Goal: Task Accomplishment & Management: Use online tool/utility

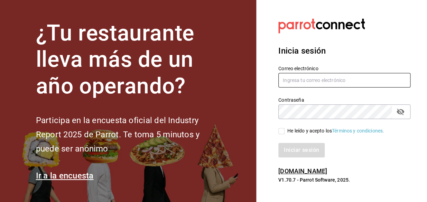
type input "[PERSON_NAME][EMAIL_ADDRESS][PERSON_NAME][DOMAIN_NAME]"
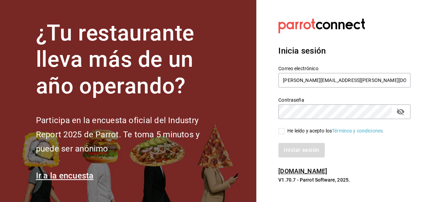
click at [281, 132] on input "He leído y acepto los Términos y condiciones." at bounding box center [281, 131] width 6 height 6
checkbox input "true"
click at [301, 150] on button "Iniciar sesión" at bounding box center [301, 150] width 47 height 15
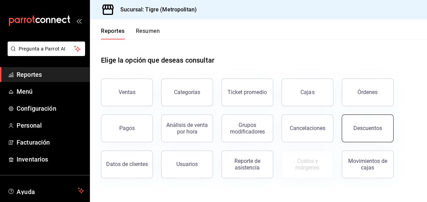
click at [369, 127] on div "Descuentos" at bounding box center [367, 128] width 29 height 7
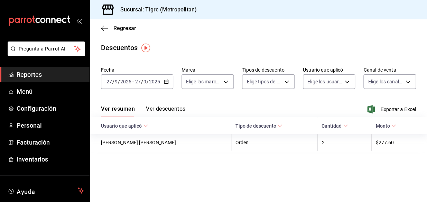
click at [166, 80] on icon "button" at bounding box center [166, 81] width 5 height 5
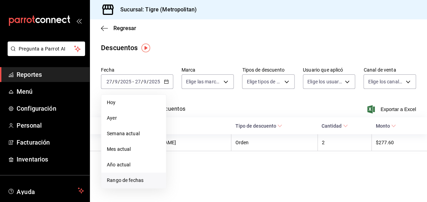
click at [121, 180] on span "Rango de fechas" at bounding box center [134, 180] width 54 height 7
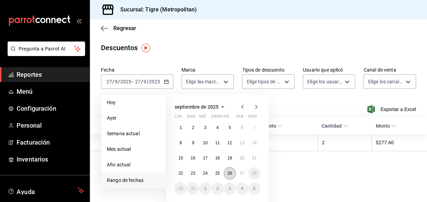
click at [230, 171] on abbr "26" at bounding box center [229, 173] width 4 height 5
click at [238, 172] on button "27" at bounding box center [242, 173] width 12 height 12
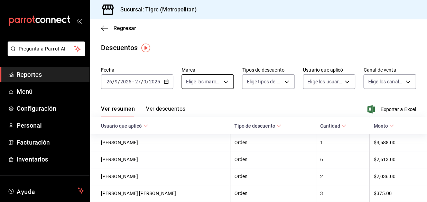
click at [225, 82] on body "Pregunta a Parrot AI Reportes Menú Configuración Personal Facturación Inventari…" at bounding box center [213, 101] width 427 height 202
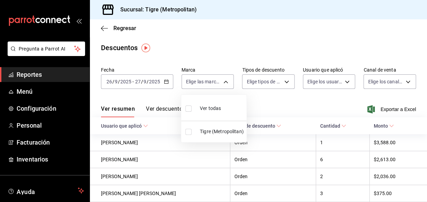
click at [188, 109] on input "checkbox" at bounding box center [188, 108] width 6 height 6
checkbox input "true"
type input "d2a20516-989b-40fe-838d-c8b0b31ef0ff"
checkbox input "true"
click at [283, 82] on div at bounding box center [213, 101] width 427 height 202
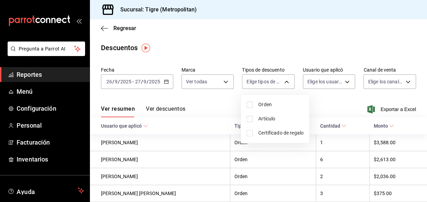
click at [283, 82] on body "Pregunta a Parrot AI Reportes Menú Configuración Personal Facturación Inventari…" at bounding box center [213, 101] width 427 height 202
click at [249, 105] on input "checkbox" at bounding box center [250, 105] width 6 height 6
checkbox input "true"
type input "ORDER"
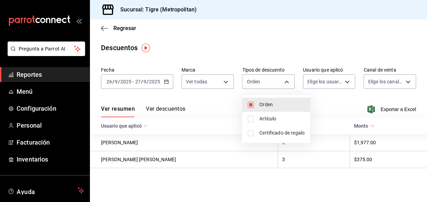
click at [249, 118] on input "checkbox" at bounding box center [251, 119] width 6 height 6
checkbox input "true"
type input "ORDER,ORDER_ITEM"
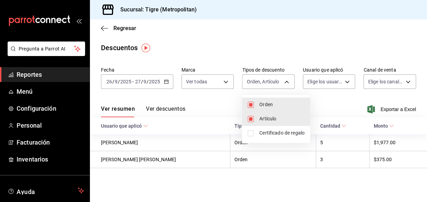
click at [249, 133] on input "checkbox" at bounding box center [251, 133] width 6 height 6
checkbox input "true"
type input "ORDER,ORDER_ITEM,CARD_REWARD"
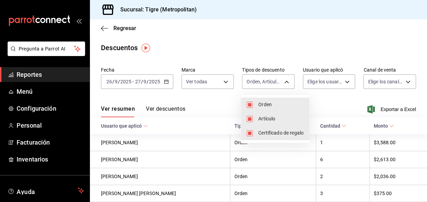
click at [342, 83] on div at bounding box center [213, 101] width 427 height 202
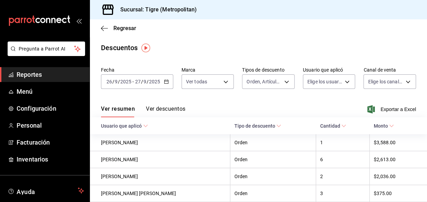
click at [342, 83] on body "Pregunta a Parrot AI Reportes Menú Configuración Personal Facturación Inventari…" at bounding box center [213, 101] width 427 height 202
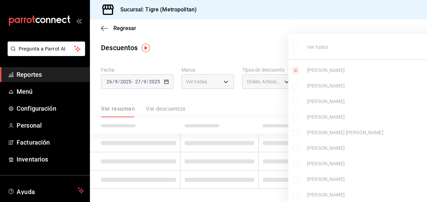
type input "df790d15-ec38-42c3-bceb-be8321e7cbee"
click at [296, 47] on ul "Ver todos [PERSON_NAME] [PERSON_NAME] [PERSON_NAME] [PERSON_NAME] [PERSON_NAME]…" at bounding box center [374, 120] width 173 height 173
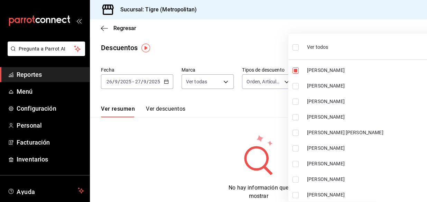
click at [295, 48] on input "checkbox" at bounding box center [295, 47] width 6 height 6
checkbox input "true"
type input "df790d15-ec38-42c3-bceb-be8321e7cbee,5427a10e-4da5-4446-897f-9f4d07d23e04,dcf14…"
checkbox input "true"
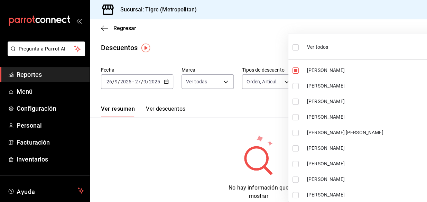
checkbox input "true"
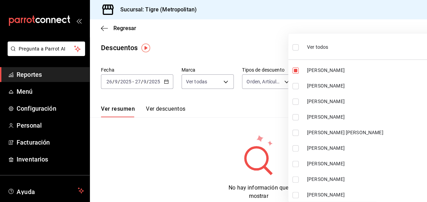
checkbox input "true"
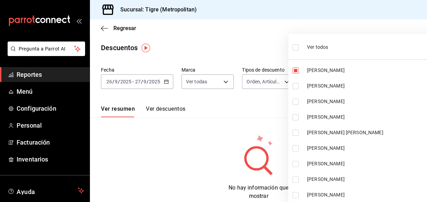
checkbox input "true"
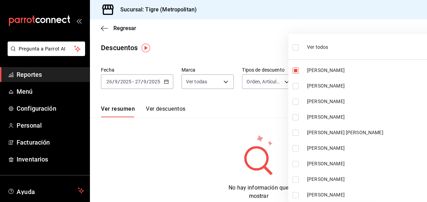
checkbox input "true"
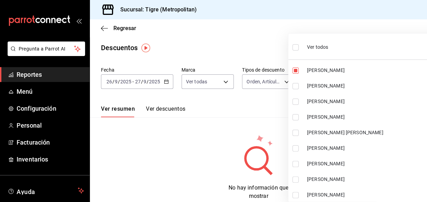
checkbox input "true"
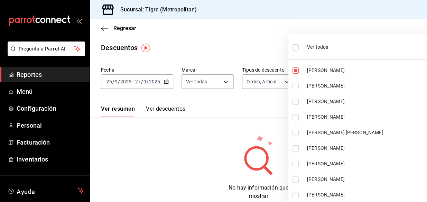
checkbox input "true"
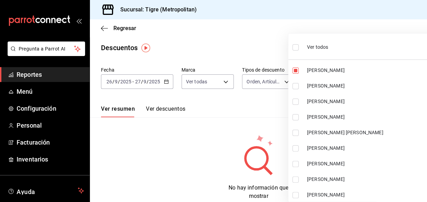
checkbox input "true"
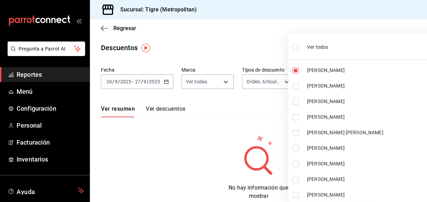
checkbox input "true"
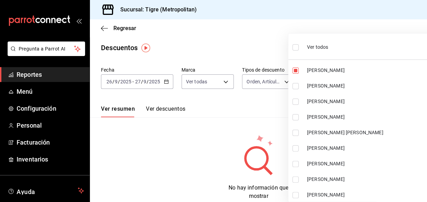
checkbox input "true"
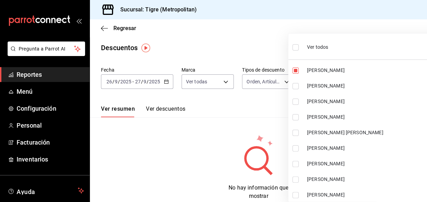
checkbox input "true"
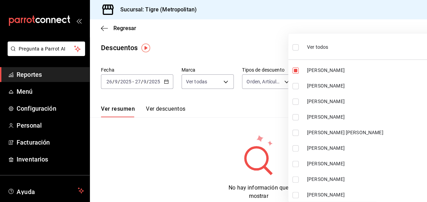
checkbox input "true"
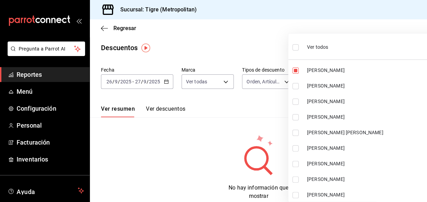
checkbox input "true"
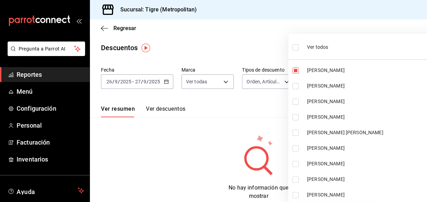
checkbox input "true"
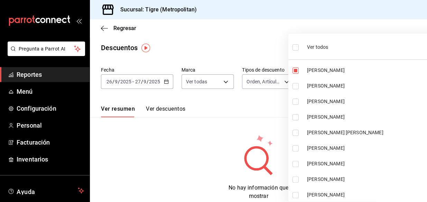
checkbox input "true"
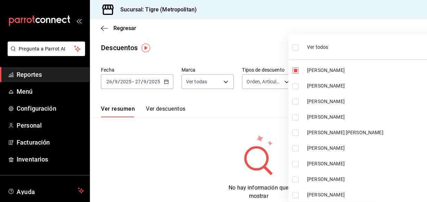
checkbox input "true"
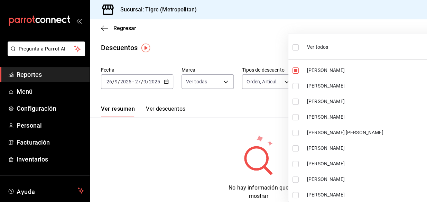
checkbox input "true"
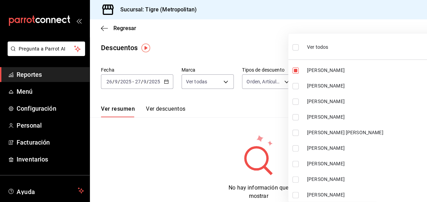
checkbox input "true"
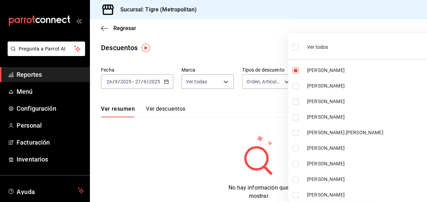
checkbox input "true"
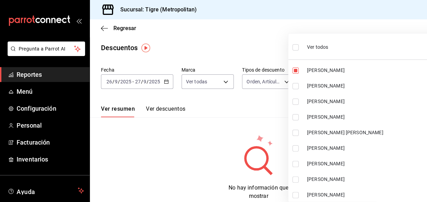
checkbox input "true"
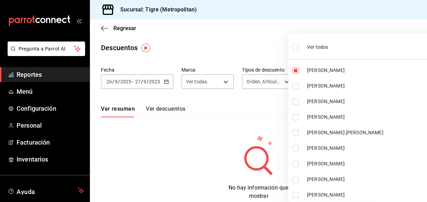
checkbox input "true"
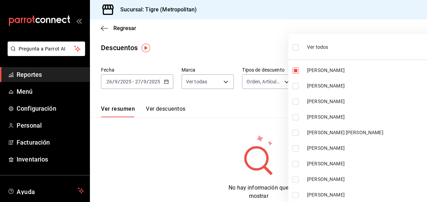
checkbox input "true"
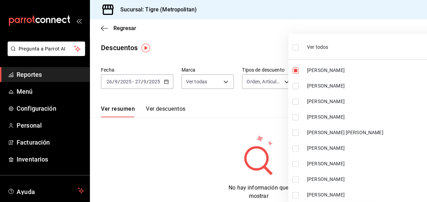
checkbox input "true"
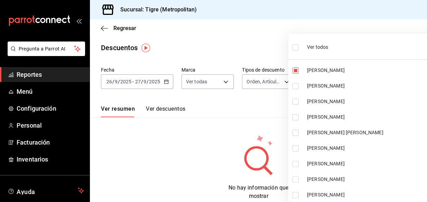
checkbox input "true"
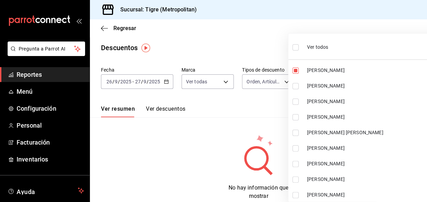
checkbox input "true"
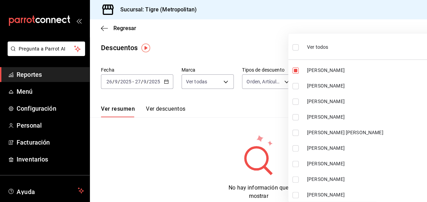
checkbox input "true"
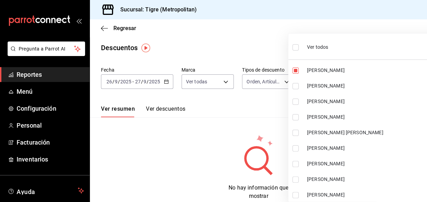
checkbox input "true"
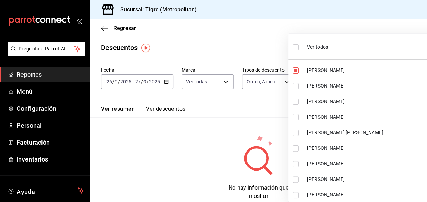
checkbox input "true"
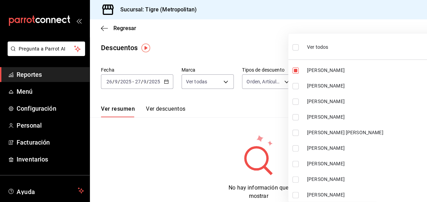
checkbox input "true"
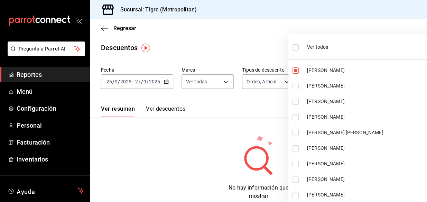
checkbox input "true"
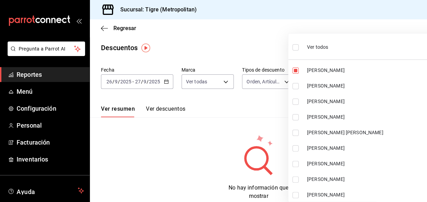
checkbox input "true"
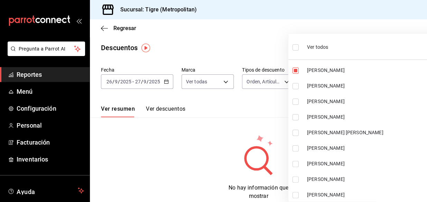
checkbox input "true"
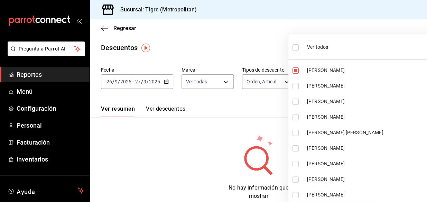
checkbox input "true"
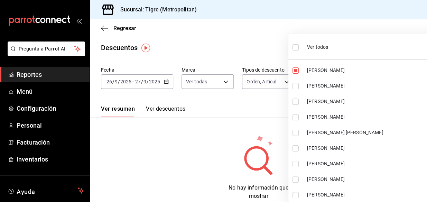
checkbox input "true"
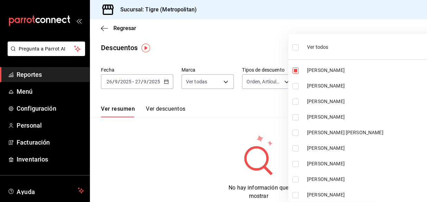
checkbox input "true"
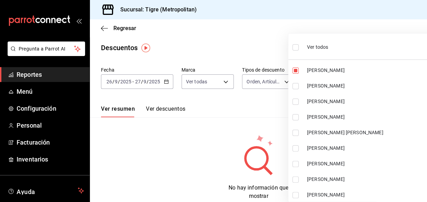
checkbox input "true"
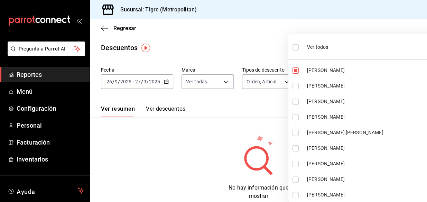
checkbox input "true"
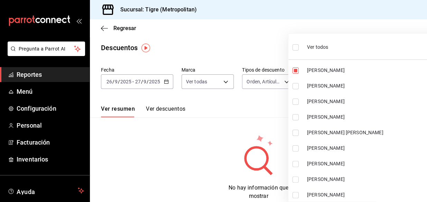
checkbox input "true"
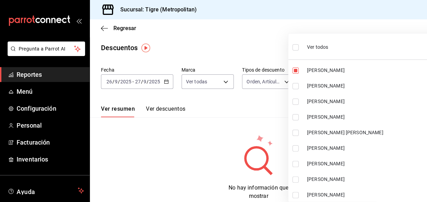
checkbox input "true"
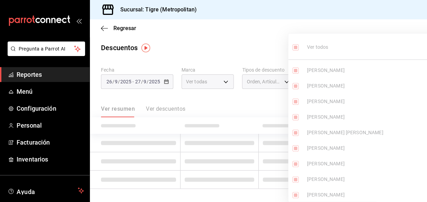
click at [279, 48] on div at bounding box center [213, 101] width 427 height 202
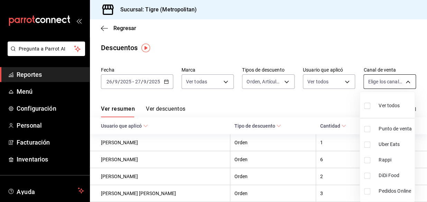
click at [403, 81] on body "Pregunta a Parrot AI Reportes Menú Configuración Personal Facturación Inventari…" at bounding box center [213, 101] width 427 height 202
click at [365, 106] on input "checkbox" at bounding box center [367, 106] width 6 height 6
click at [334, 45] on div at bounding box center [213, 101] width 427 height 202
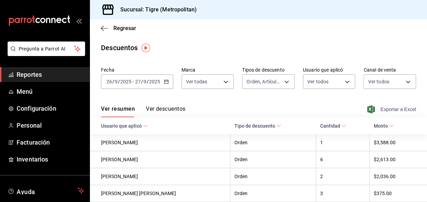
click at [378, 108] on span "Exportar a Excel" at bounding box center [392, 109] width 47 height 8
click at [378, 108] on div "Exportar a Excel" at bounding box center [392, 109] width 47 height 8
click at [40, 65] on li "Pregunta a Parrot AI" at bounding box center [45, 54] width 84 height 26
click at [40, 72] on span "Reportes" at bounding box center [50, 74] width 67 height 9
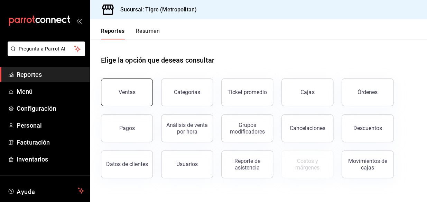
click at [114, 90] on button "Ventas" at bounding box center [127, 92] width 52 height 28
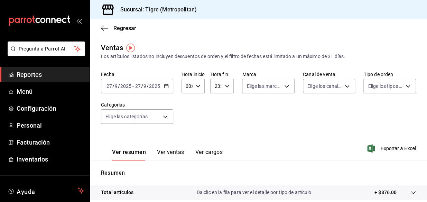
click at [164, 86] on icon "button" at bounding box center [166, 86] width 5 height 5
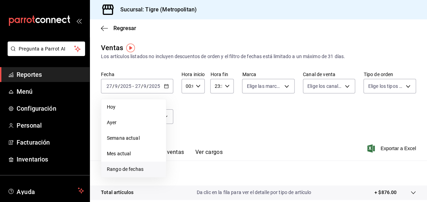
click at [143, 168] on span "Rango de fechas" at bounding box center [134, 169] width 54 height 7
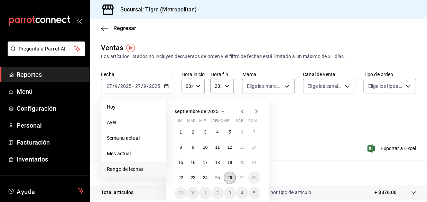
click at [231, 177] on abbr "26" at bounding box center [229, 177] width 4 height 5
click at [241, 180] on button "27" at bounding box center [242, 177] width 12 height 12
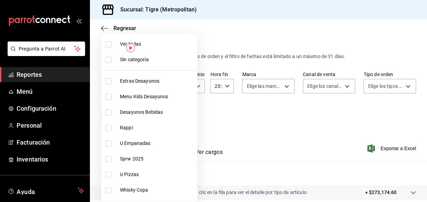
click at [165, 117] on body "Pregunta a Parrot AI Reportes Menú Configuración Personal Facturación Inventari…" at bounding box center [213, 101] width 427 height 202
click at [109, 44] on input "checkbox" at bounding box center [108, 44] width 6 height 6
click at [222, 124] on div at bounding box center [213, 101] width 427 height 202
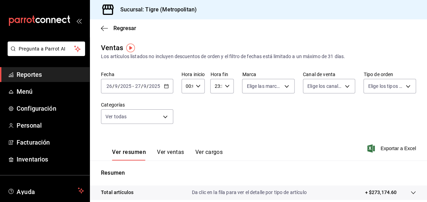
click at [197, 85] on \(Stroke\) "button" at bounding box center [198, 86] width 4 height 2
click at [187, 121] on span "05" at bounding box center [186, 122] width 1 height 6
click at [224, 86] on div at bounding box center [213, 101] width 427 height 202
click at [225, 85] on icon "button" at bounding box center [227, 86] width 5 height 5
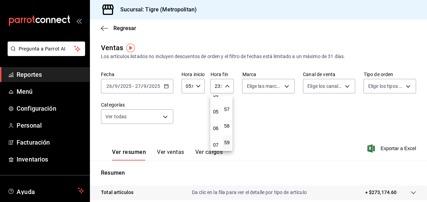
scroll to position [72, 0]
click at [216, 99] on span "04" at bounding box center [216, 99] width 0 height 6
click at [227, 143] on span "59" at bounding box center [227, 143] width 0 height 6
click at [197, 86] on div at bounding box center [213, 101] width 427 height 202
click at [197, 86] on \(Stroke\) "button" at bounding box center [198, 86] width 4 height 2
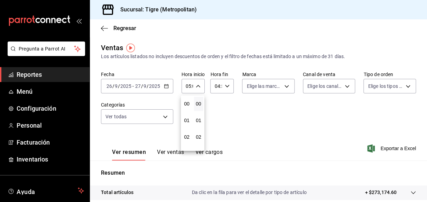
scroll to position [83, 0]
click at [198, 104] on span "00" at bounding box center [198, 104] width 1 height 6
click at [282, 87] on div at bounding box center [213, 101] width 427 height 202
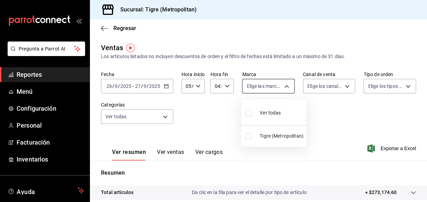
click at [284, 85] on body "Pregunta a Parrot AI Reportes Menú Configuración Personal Facturación Inventari…" at bounding box center [213, 101] width 427 height 202
click at [249, 112] on input "checkbox" at bounding box center [248, 113] width 6 height 6
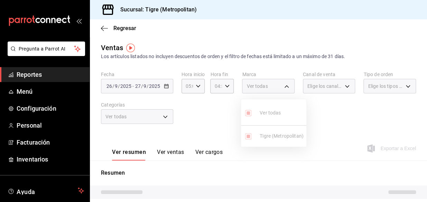
click at [344, 85] on div at bounding box center [213, 101] width 427 height 202
click at [344, 85] on div "Elige los canales de venta" at bounding box center [329, 86] width 53 height 15
click at [344, 86] on div "Elige los canales de venta" at bounding box center [329, 86] width 53 height 15
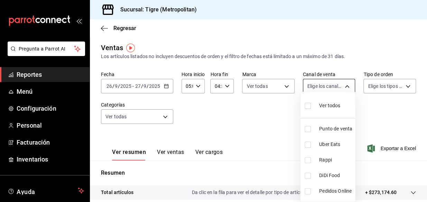
click at [343, 84] on body "Pregunta a Parrot AI Reportes Menú Configuración Personal Facturación Inventari…" at bounding box center [213, 101] width 427 height 202
click at [307, 106] on input "checkbox" at bounding box center [308, 106] width 6 height 6
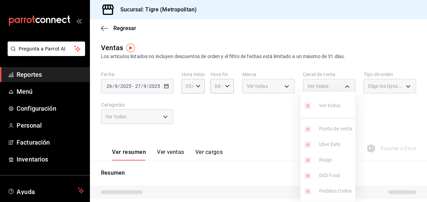
click at [394, 105] on div at bounding box center [213, 101] width 427 height 202
click at [402, 86] on div "Elige los tipos de orden" at bounding box center [389, 86] width 53 height 15
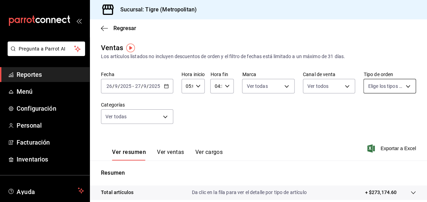
click at [402, 86] on body "Pregunta a Parrot AI Reportes Menú Configuración Personal Facturación Inventari…" at bounding box center [213, 101] width 427 height 202
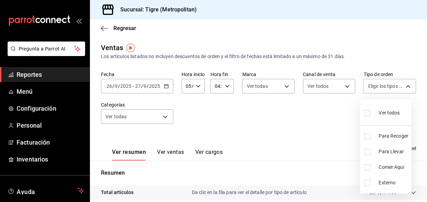
click at [368, 113] on input "checkbox" at bounding box center [367, 113] width 6 height 6
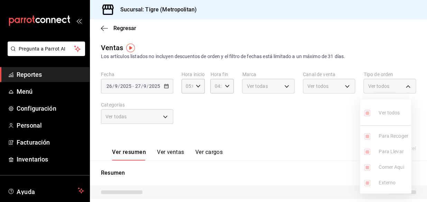
click at [338, 115] on div at bounding box center [213, 101] width 427 height 202
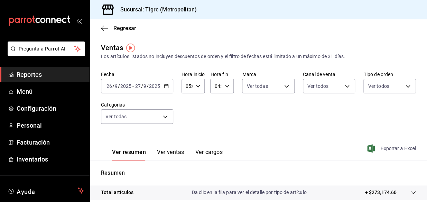
click at [387, 146] on span "Exportar a Excel" at bounding box center [392, 148] width 47 height 8
click at [387, 146] on div "Exportar a Excel" at bounding box center [392, 148] width 47 height 8
click at [382, 146] on span "Exportar a Excel" at bounding box center [392, 148] width 47 height 8
